Goal: Task Accomplishment & Management: Use online tool/utility

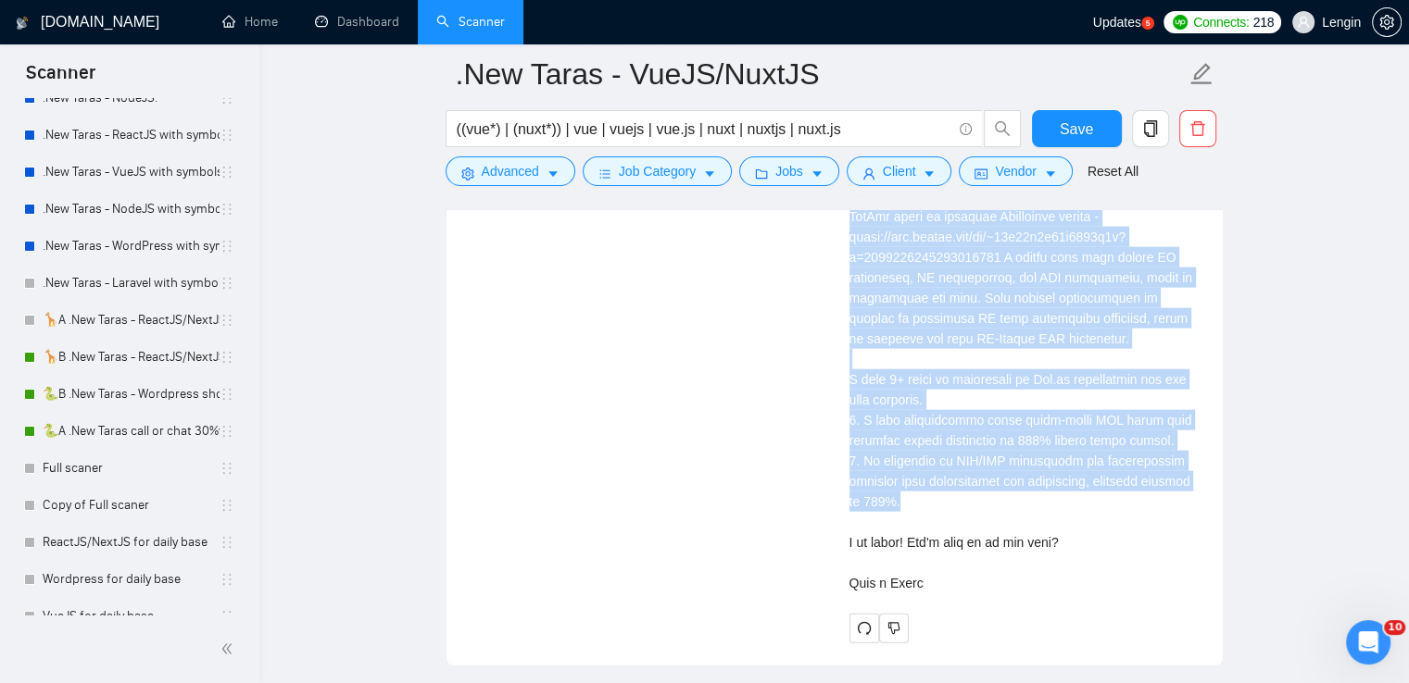
scroll to position [312, 0]
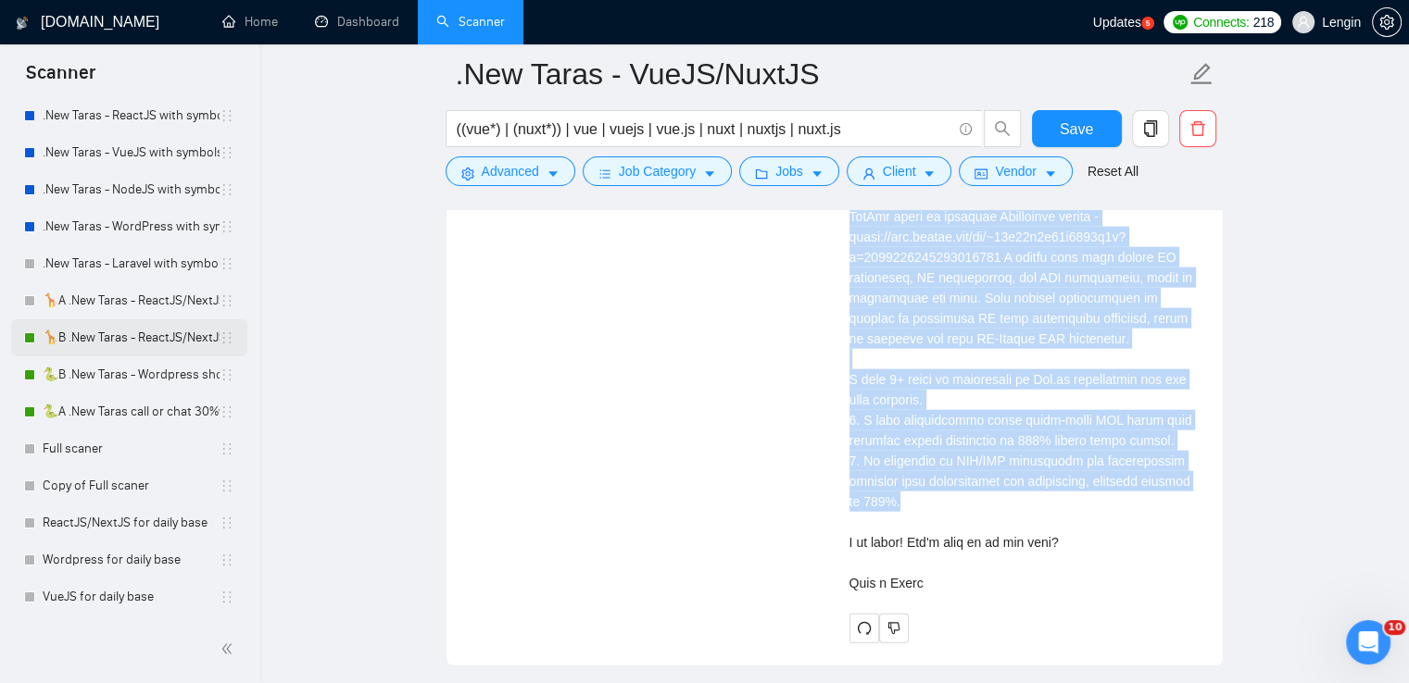
click at [119, 349] on link "🦒B .New Taras - ReactJS/NextJS rel exp 23/04" at bounding box center [131, 337] width 177 height 37
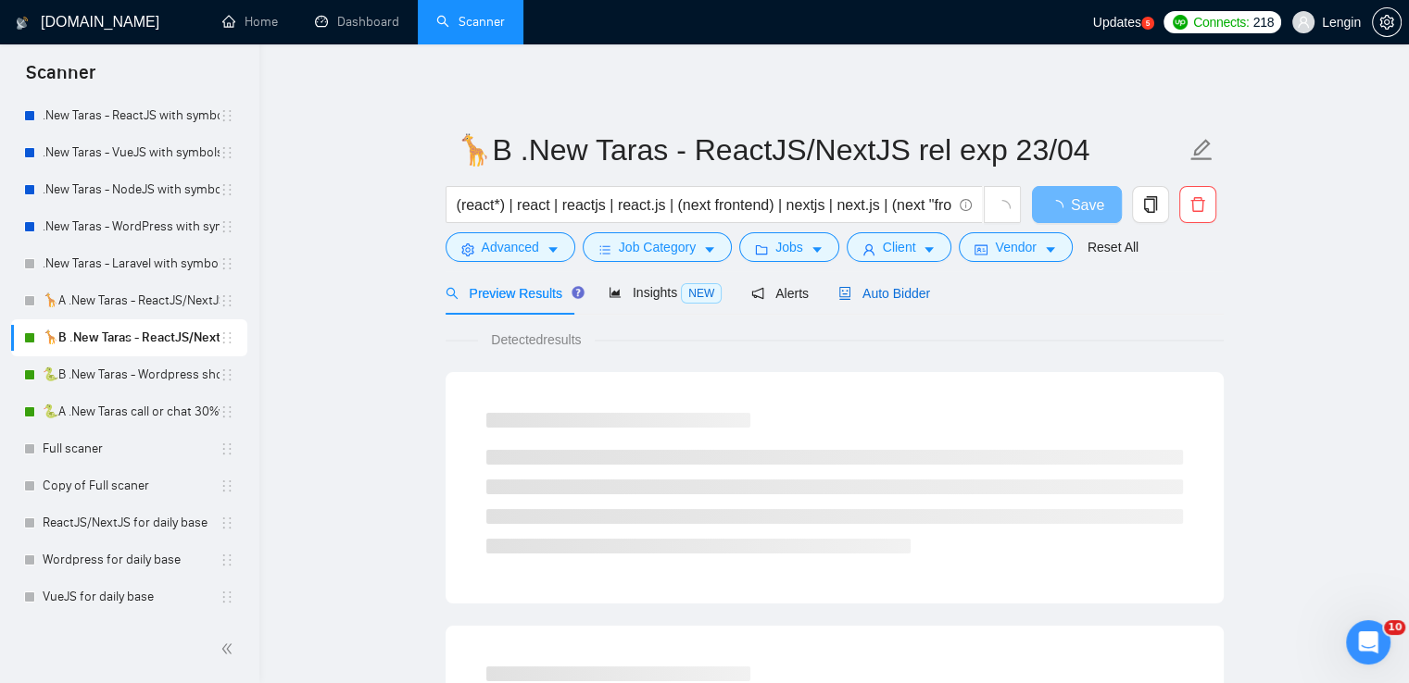
click at [882, 300] on span "Auto Bidder" at bounding box center [884, 293] width 92 height 15
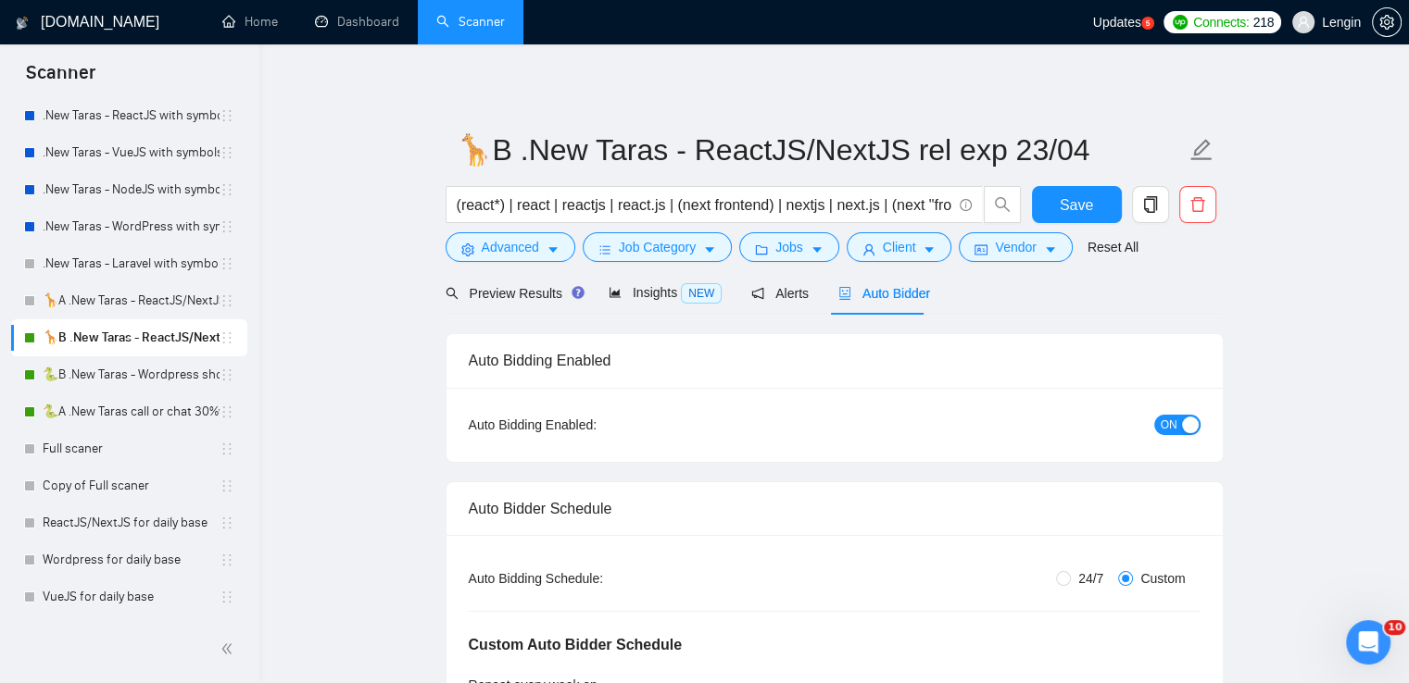
radio input "false"
radio input "true"
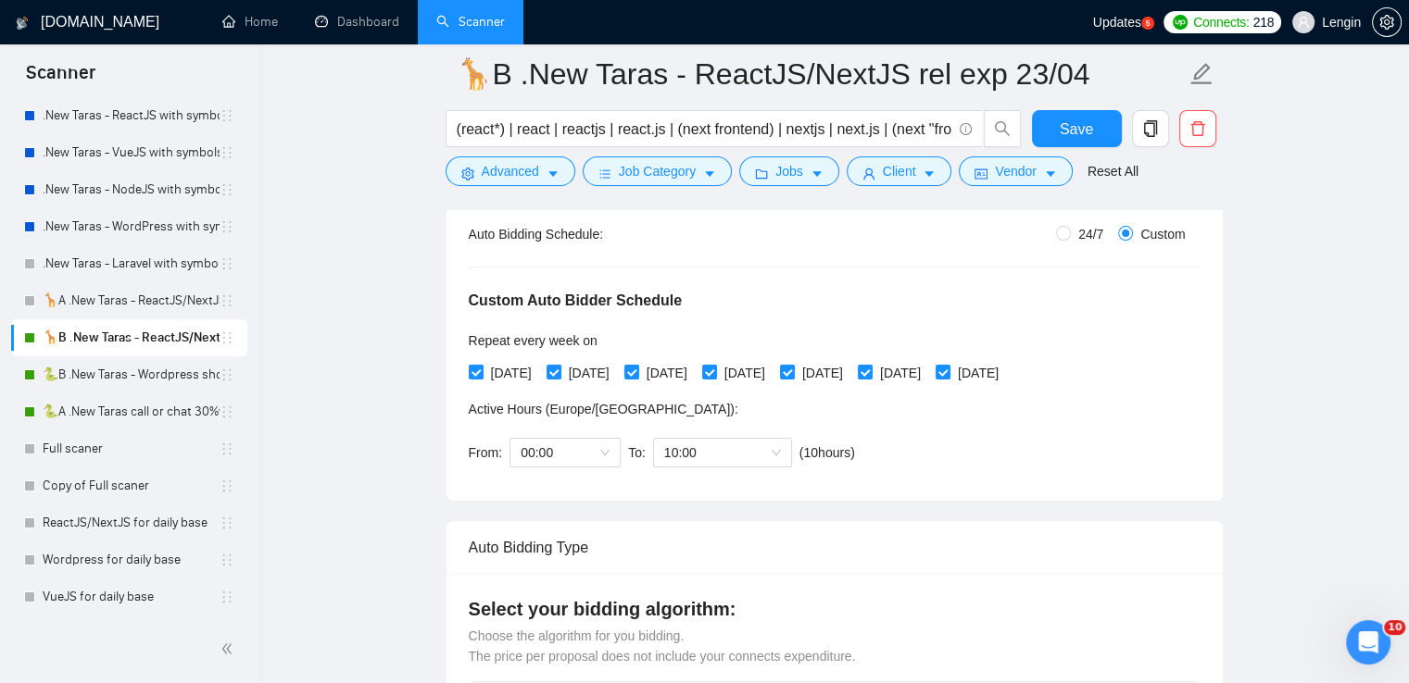
scroll to position [384, 0]
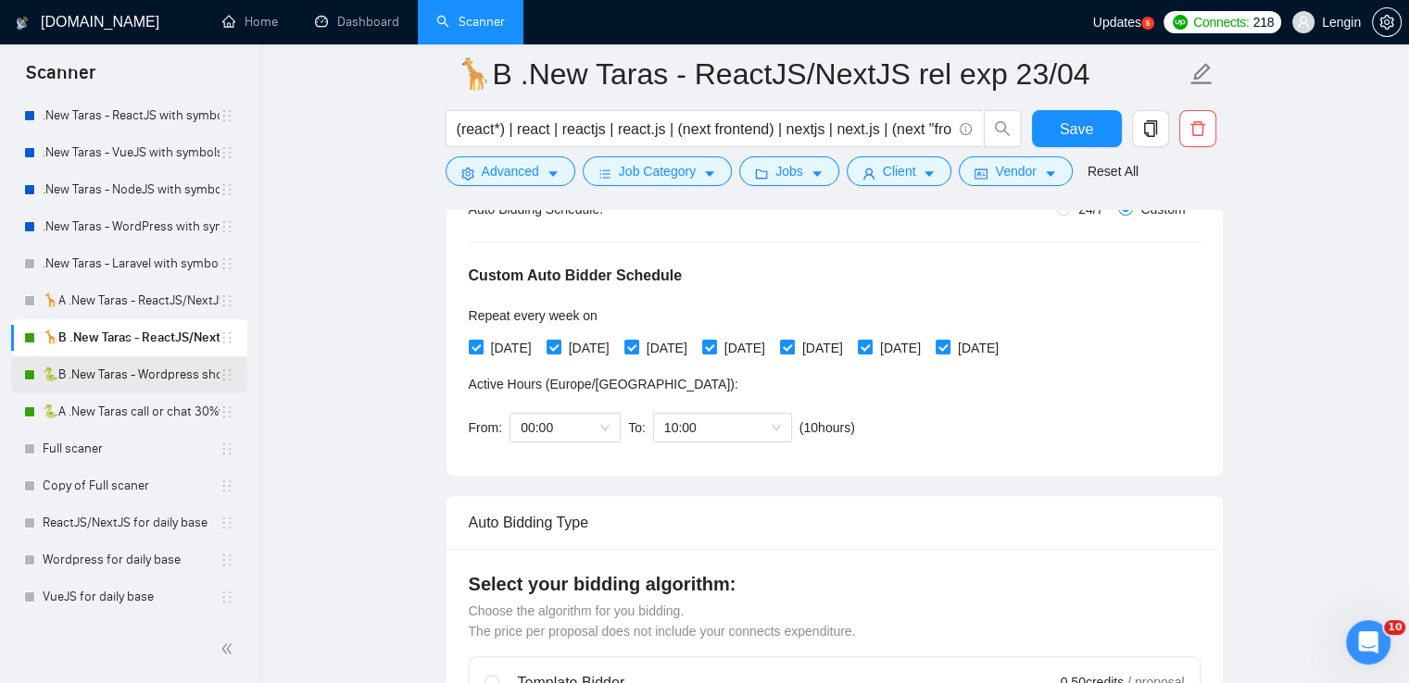
click at [127, 383] on link "🐍B .New Taras - Wordpress short 23/04" at bounding box center [131, 375] width 177 height 37
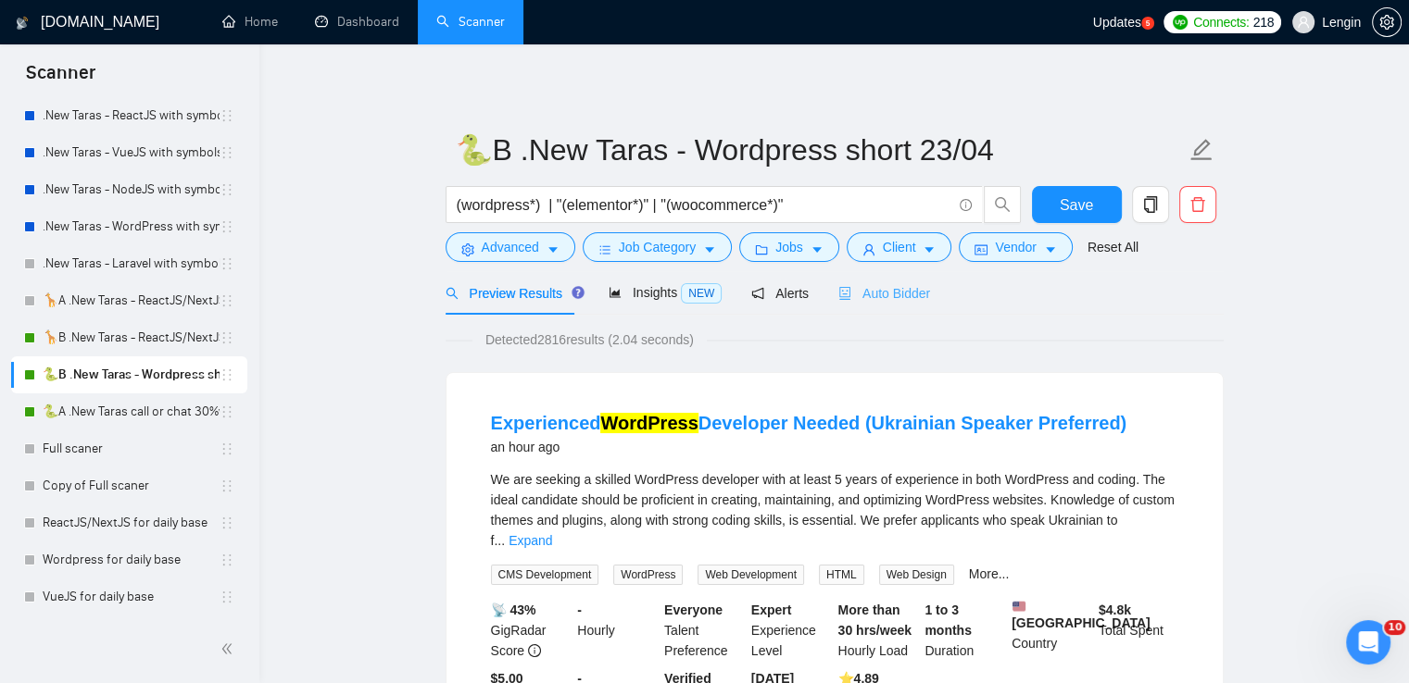
click at [885, 304] on div "Auto Bidder" at bounding box center [884, 293] width 92 height 44
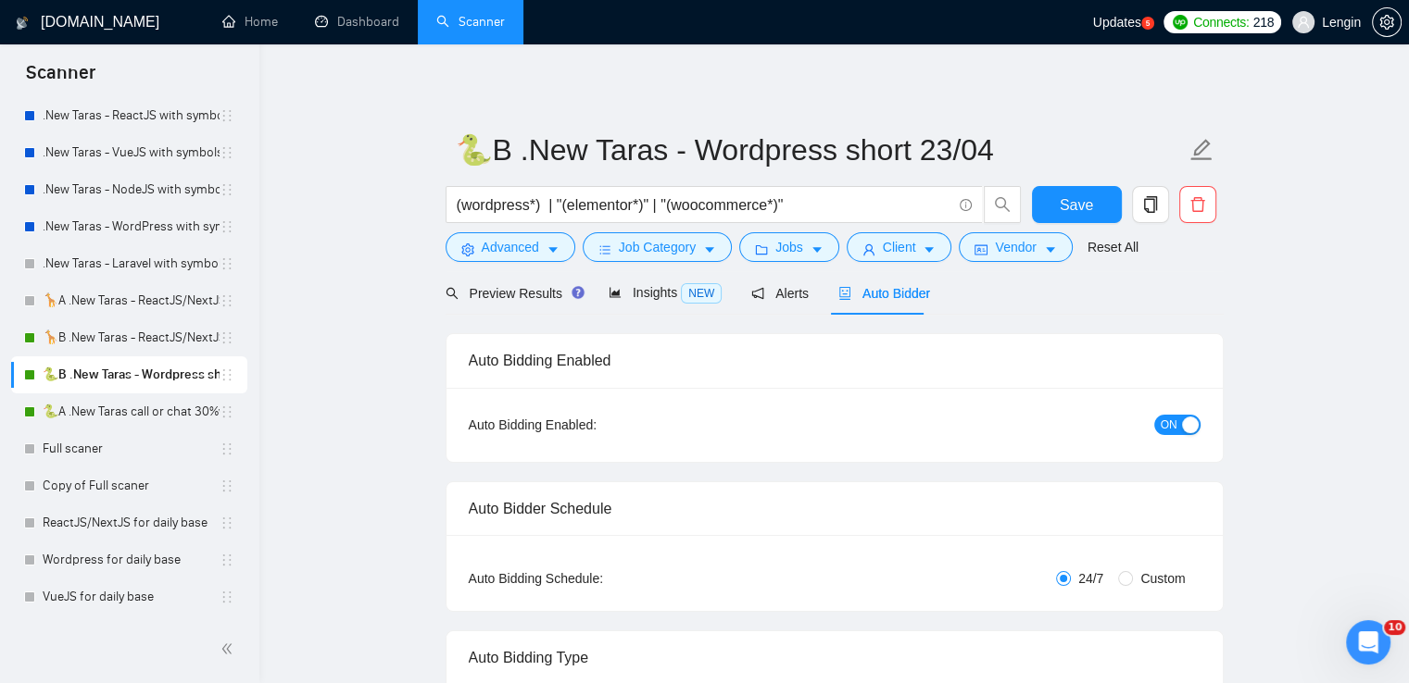
radio input "false"
radio input "true"
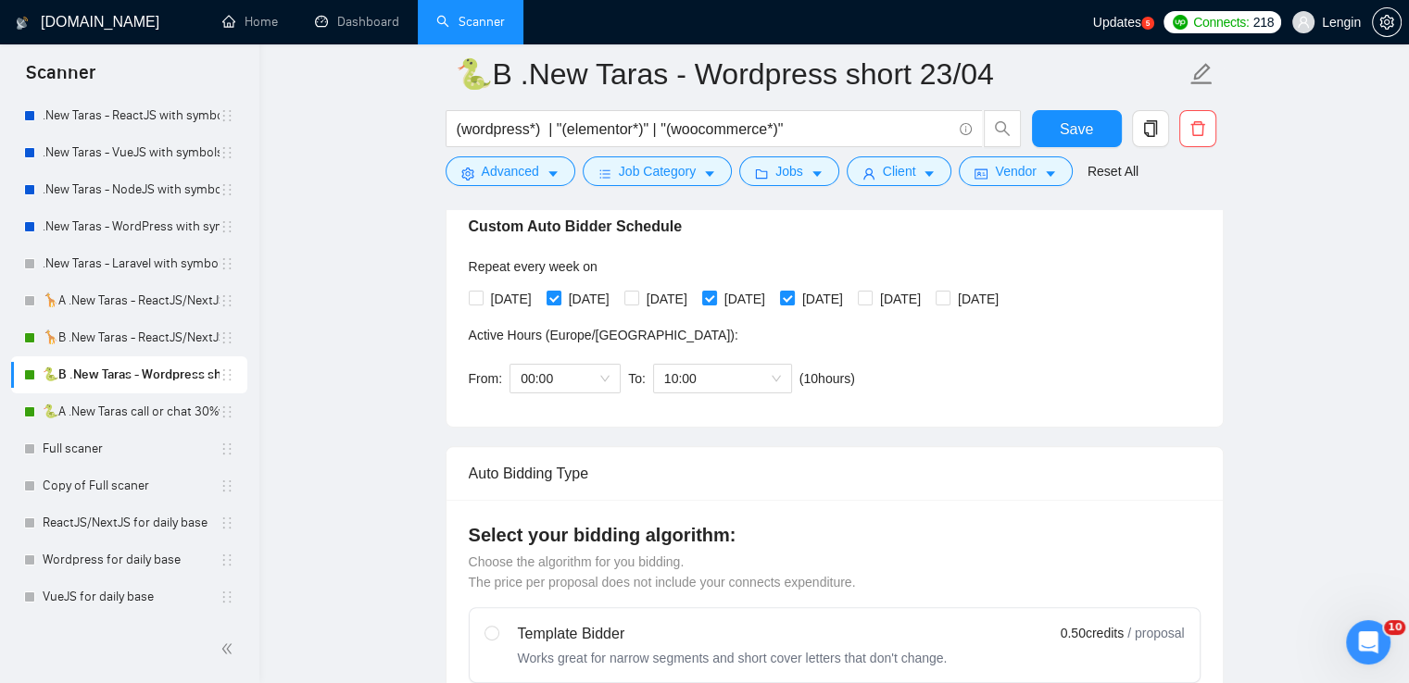
scroll to position [422, 0]
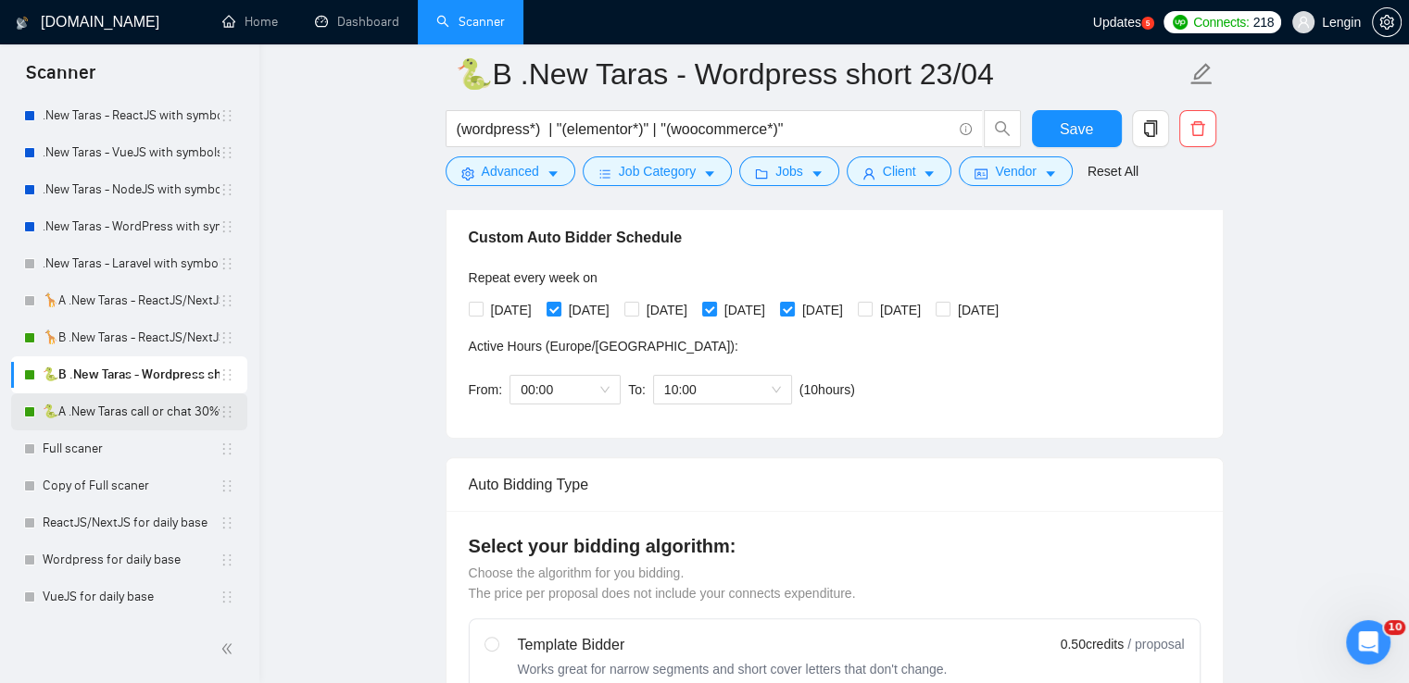
click at [152, 418] on link "🐍A .New Taras call or chat 30%view 0 reply 23/04" at bounding box center [131, 412] width 177 height 37
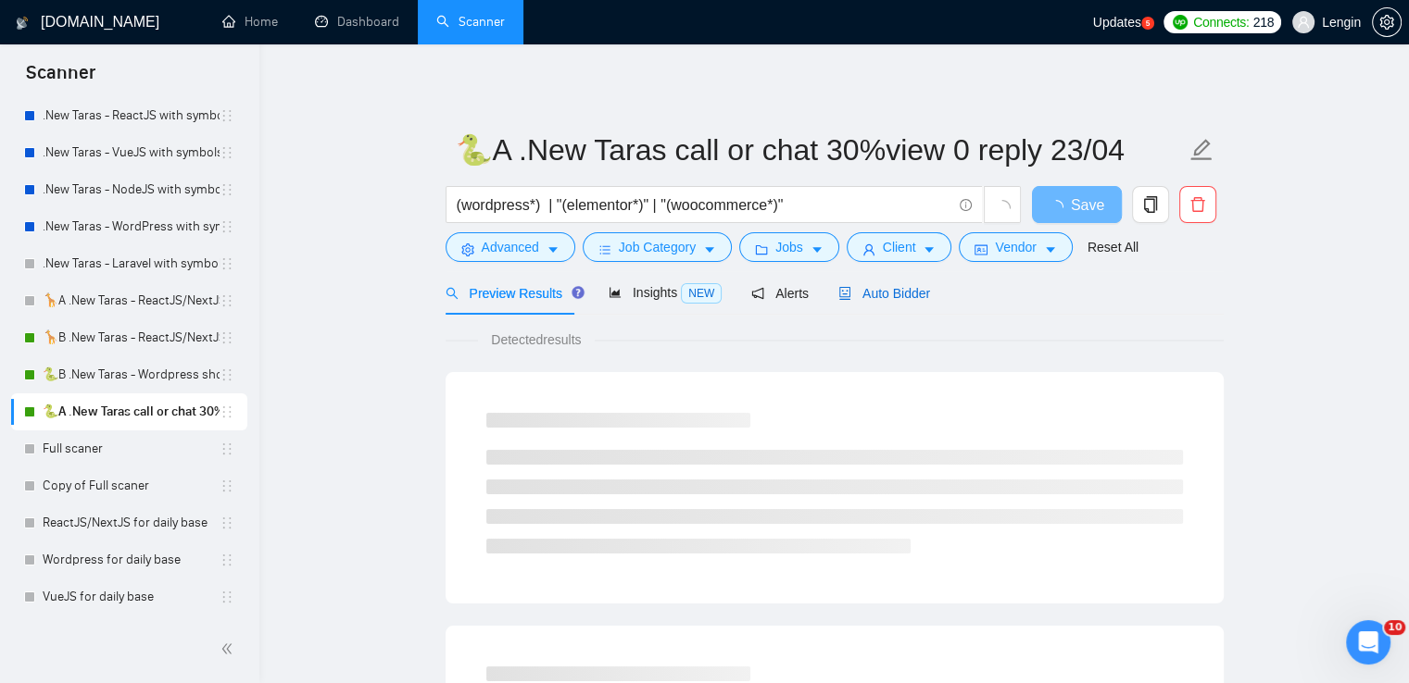
click at [863, 299] on span "Auto Bidder" at bounding box center [884, 293] width 92 height 15
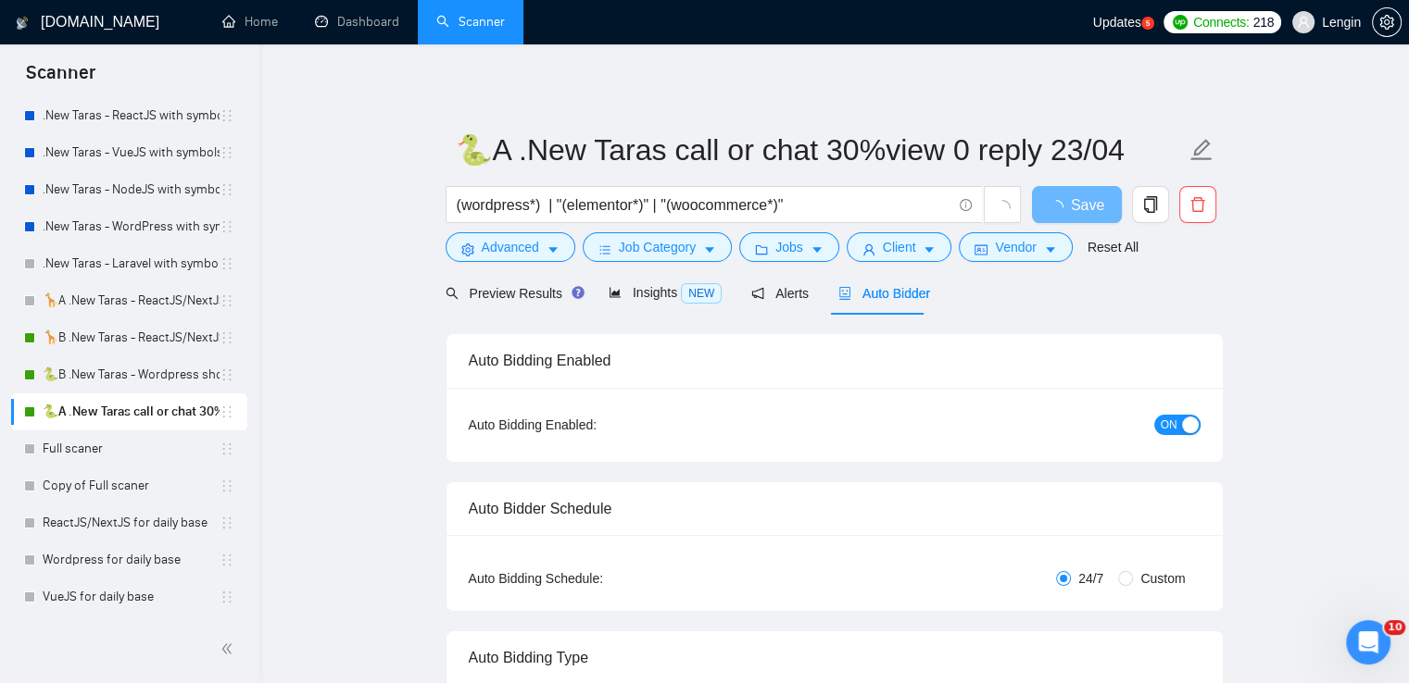
radio input "false"
radio input "true"
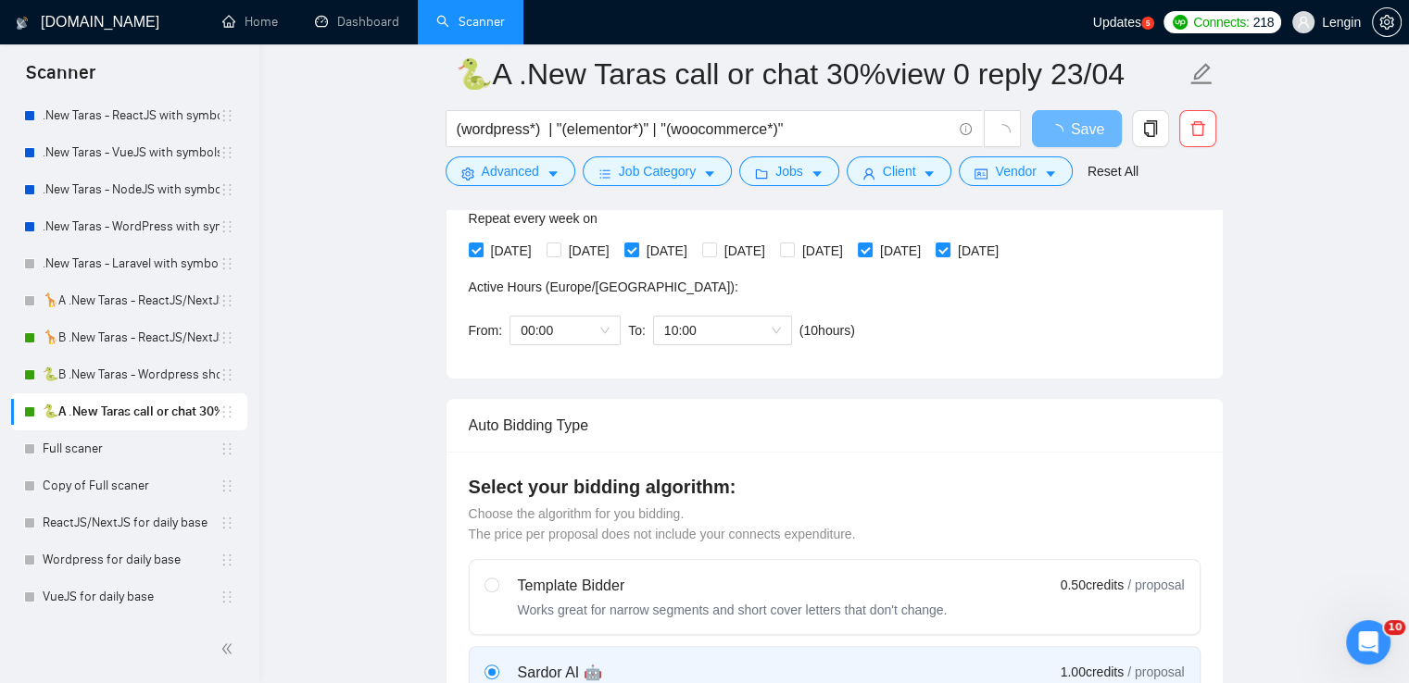
scroll to position [413, 0]
